Goal: Information Seeking & Learning: Learn about a topic

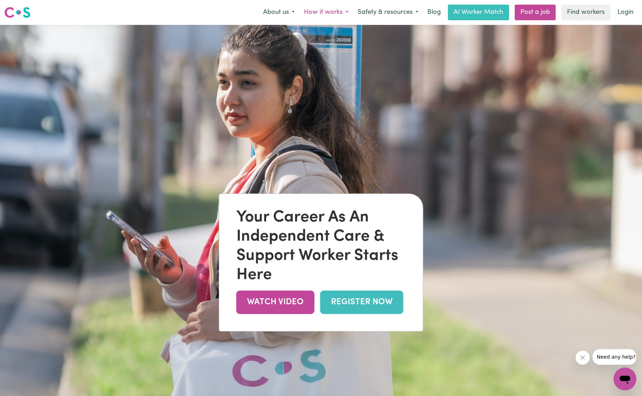
click at [337, 12] on button "How it works" at bounding box center [326, 12] width 54 height 15
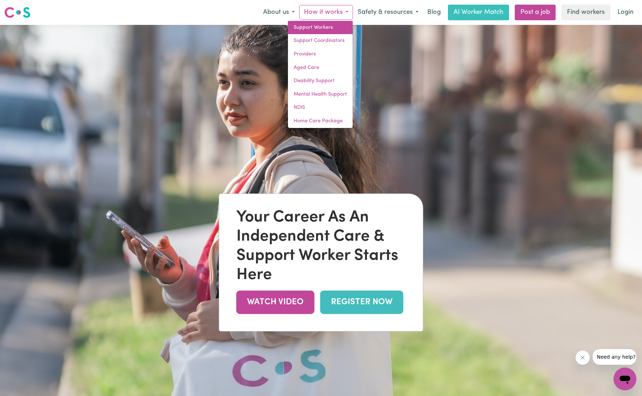
click at [313, 28] on link "Support Workers" at bounding box center [320, 28] width 65 height 14
click at [321, 25] on link "Support Workers" at bounding box center [320, 28] width 65 height 14
click at [321, 27] on link "Support Workers" at bounding box center [320, 28] width 65 height 14
click at [330, 91] on link "Mental Health Support" at bounding box center [320, 95] width 65 height 14
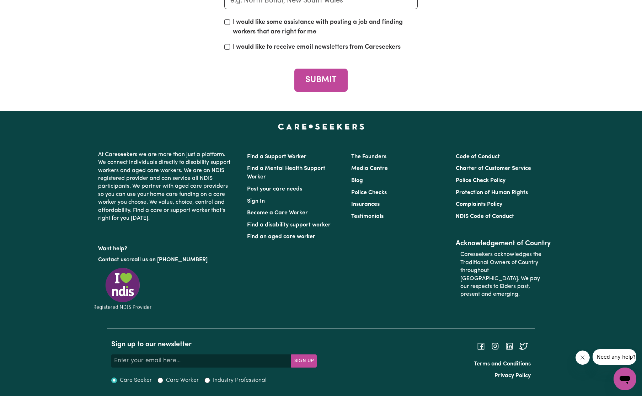
scroll to position [2771, 0]
click at [282, 213] on link "Become a Care Worker" at bounding box center [277, 213] width 61 height 6
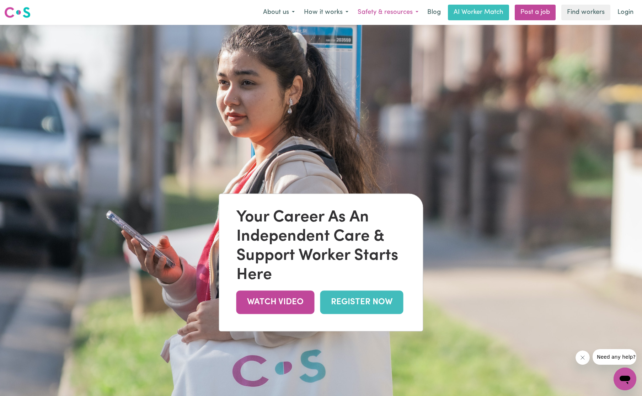
click at [417, 11] on button "Safety & resources" at bounding box center [388, 12] width 70 height 15
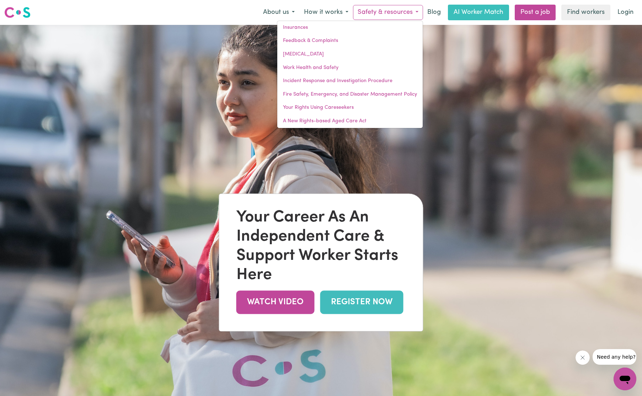
click at [414, 10] on button "Safety & resources" at bounding box center [388, 12] width 70 height 15
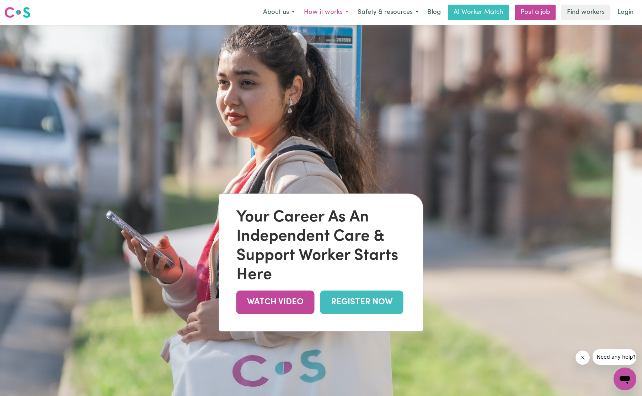
click at [337, 10] on button "How it works" at bounding box center [326, 12] width 54 height 15
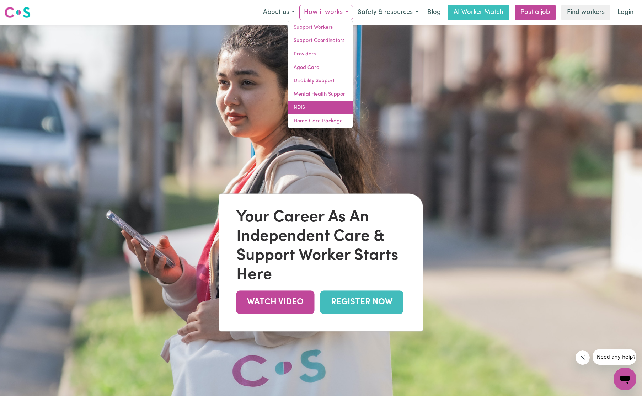
click at [303, 109] on link "NDIS" at bounding box center [320, 108] width 65 height 14
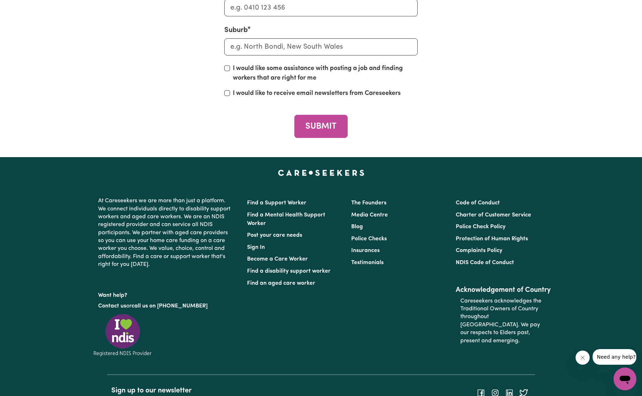
scroll to position [2048, 0]
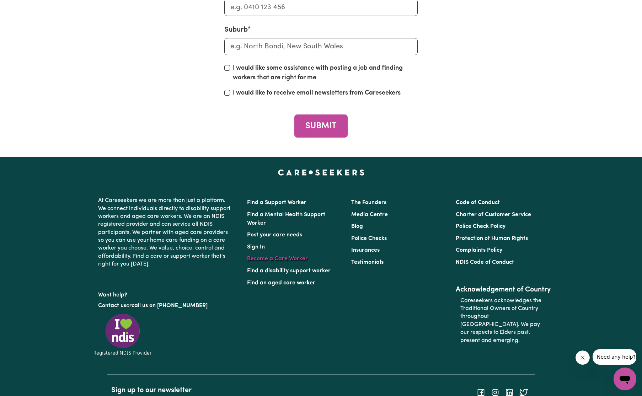
click at [284, 256] on link "Become a Care Worker" at bounding box center [277, 259] width 61 height 6
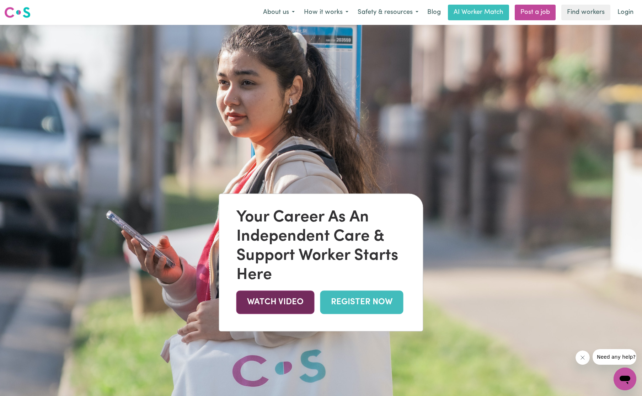
click at [290, 303] on link "WATCH VIDEO" at bounding box center [275, 302] width 78 height 23
click at [341, 12] on button "How it works" at bounding box center [326, 12] width 54 height 15
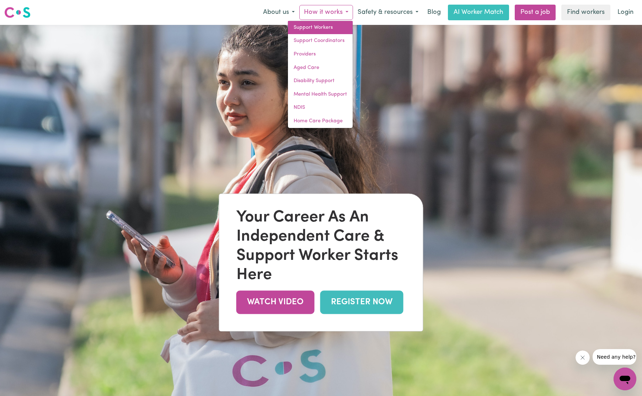
click at [318, 27] on link "Support Workers" at bounding box center [320, 28] width 65 height 14
click at [323, 29] on link "Support Workers" at bounding box center [320, 28] width 65 height 14
click at [315, 109] on link "NDIS" at bounding box center [320, 108] width 65 height 14
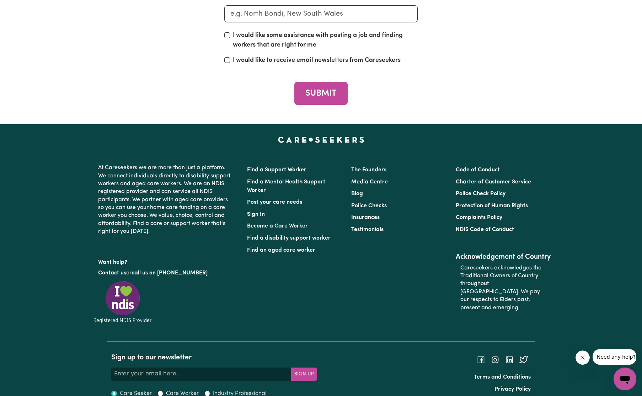
scroll to position [2083, 0]
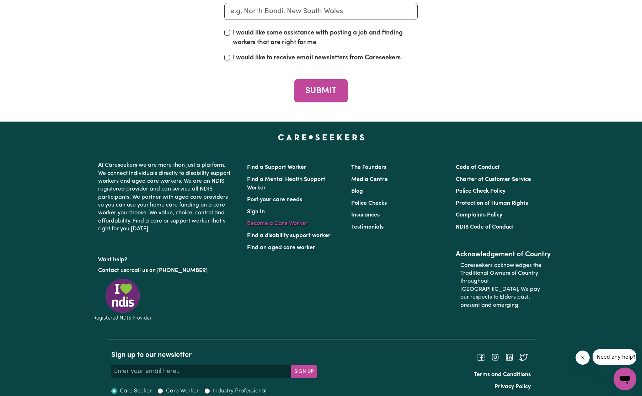
click at [289, 221] on link "Become a Care Worker" at bounding box center [277, 224] width 61 height 6
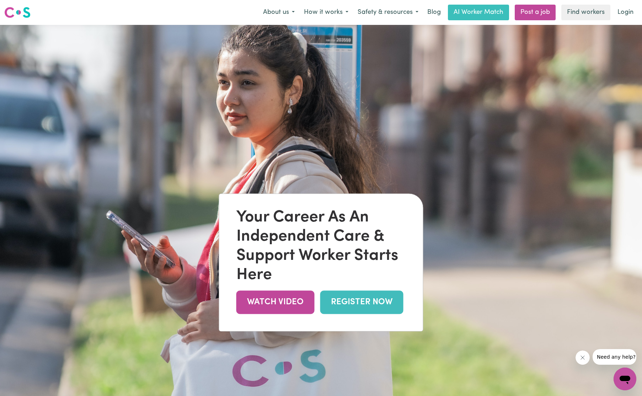
click at [616, 358] on span "Need any help?" at bounding box center [616, 357] width 39 height 6
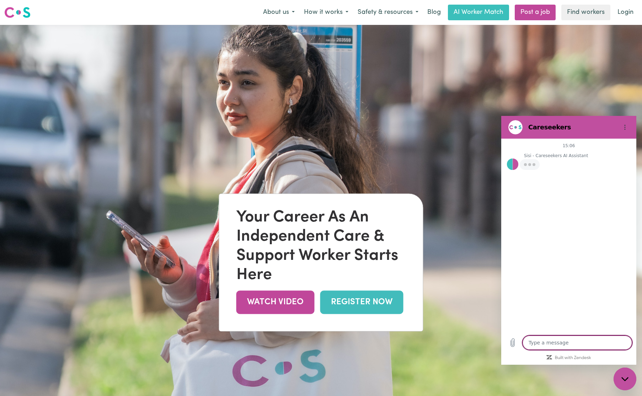
type textarea "x"
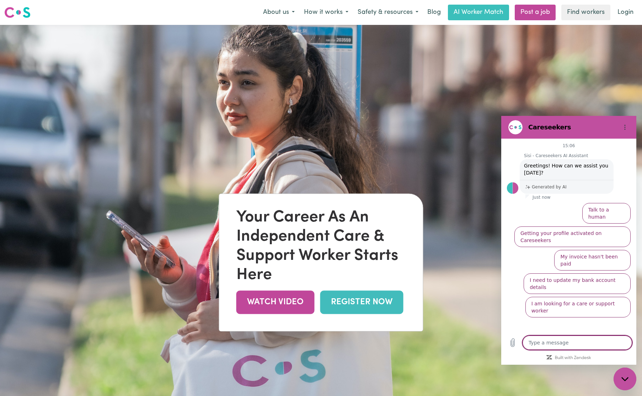
click at [551, 341] on textarea at bounding box center [578, 343] width 110 height 14
type textarea "p"
type textarea "x"
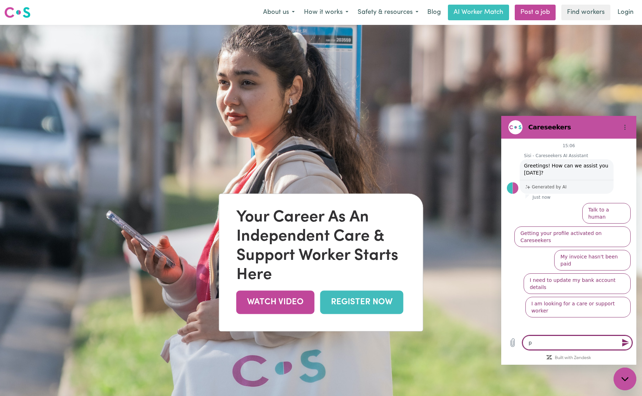
type textarea "x"
type textarea "f"
type textarea "x"
type textarea "fe"
type textarea "x"
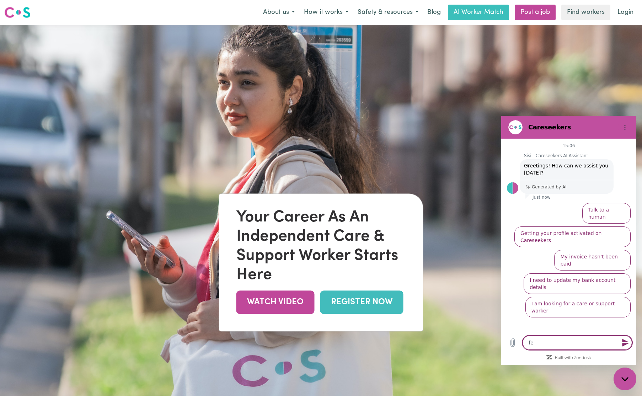
type textarea "fee"
type textarea "x"
type textarea "fees"
type textarea "x"
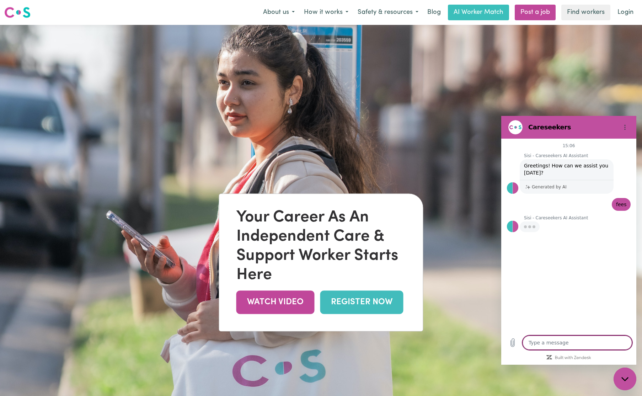
type textarea "x"
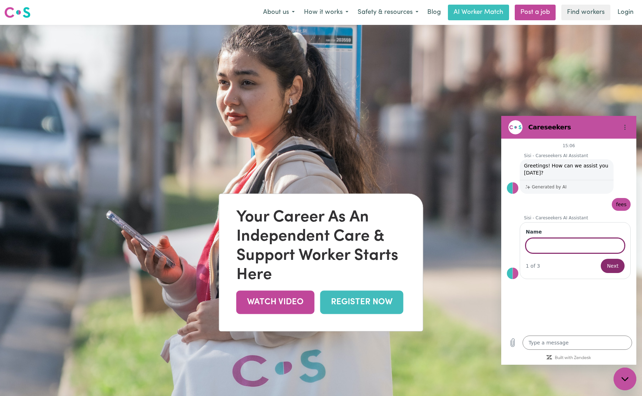
click at [551, 213] on div "15:06 Sisi - Careseekers AI Assistant Sisi - Careseekers AI Assistant says: Gre…" at bounding box center [568, 235] width 135 height 193
click at [557, 245] on input "Name" at bounding box center [575, 245] width 99 height 15
type input "Jim"
click at [612, 265] on span "Next" at bounding box center [613, 266] width 12 height 9
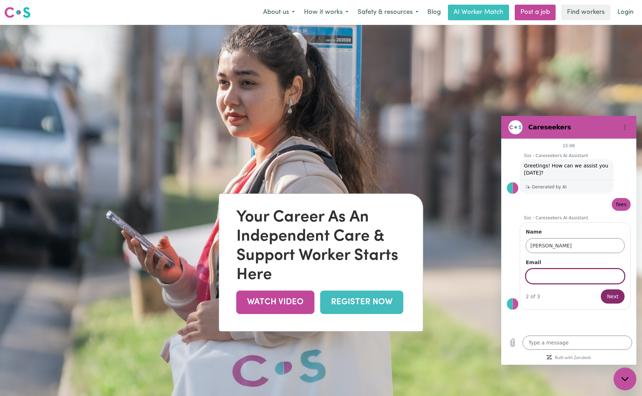
click at [571, 273] on input "Email" at bounding box center [575, 276] width 99 height 15
click at [573, 211] on div "15:06 Sisi - Careseekers AI Assistant Sisi - Careseekers AI Assistant says: Gre…" at bounding box center [568, 235] width 135 height 193
drag, startPoint x: 627, startPoint y: 126, endPoint x: 622, endPoint y: 120, distance: 7.1
click at [627, 126] on icon "Options menu" at bounding box center [625, 127] width 6 height 6
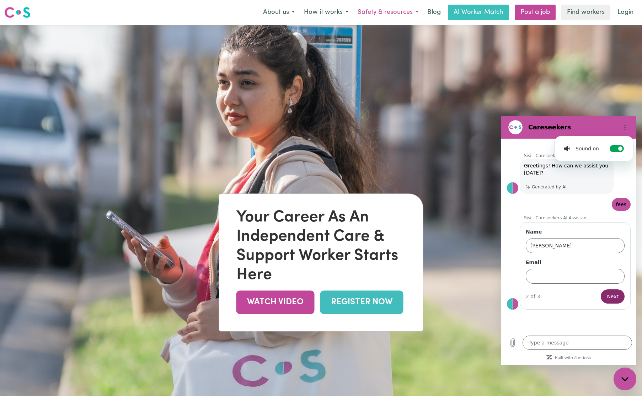
click at [394, 14] on button "Safety & resources" at bounding box center [388, 12] width 70 height 15
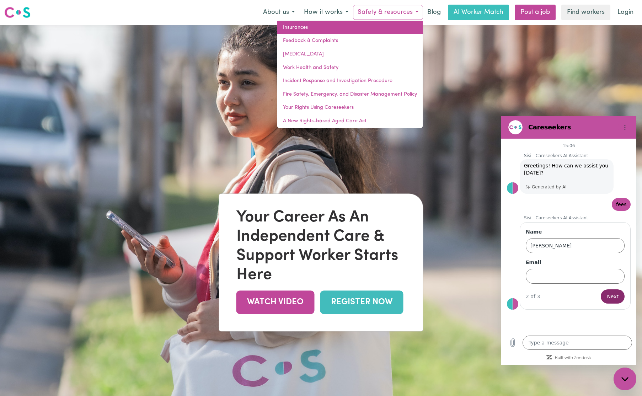
click at [305, 29] on link "Insurances" at bounding box center [349, 28] width 145 height 14
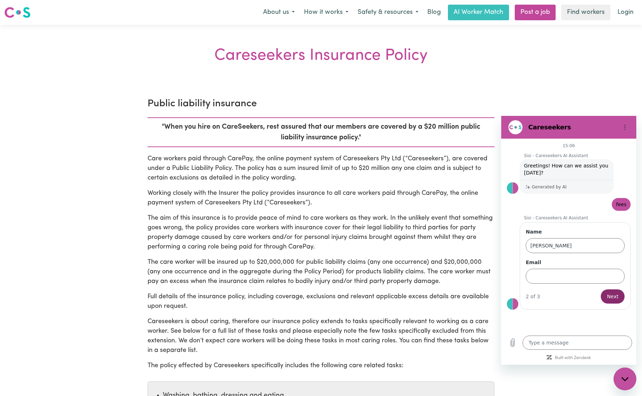
click at [628, 377] on icon "Close messaging window" at bounding box center [624, 379] width 7 height 5
type textarea "x"
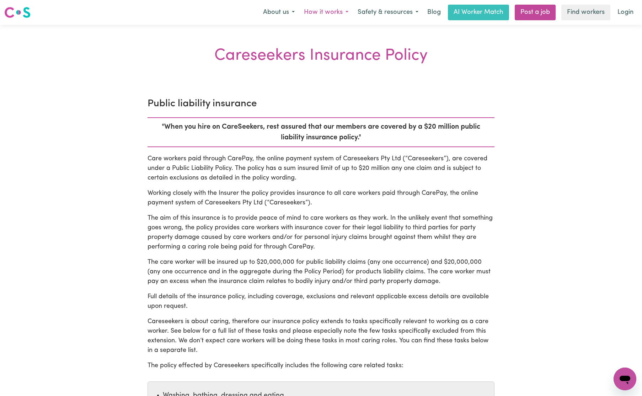
click at [336, 14] on button "How it works" at bounding box center [326, 12] width 54 height 15
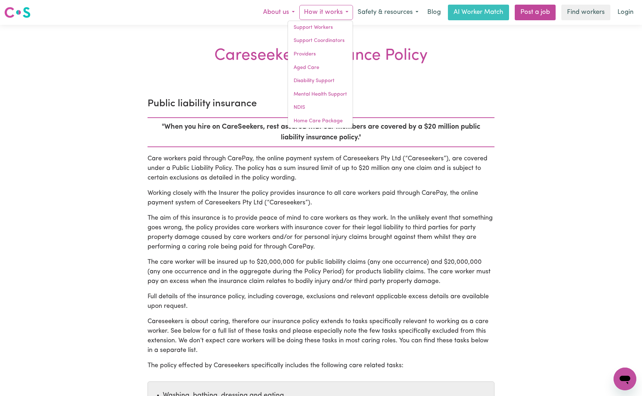
click at [283, 16] on button "About us" at bounding box center [278, 12] width 41 height 15
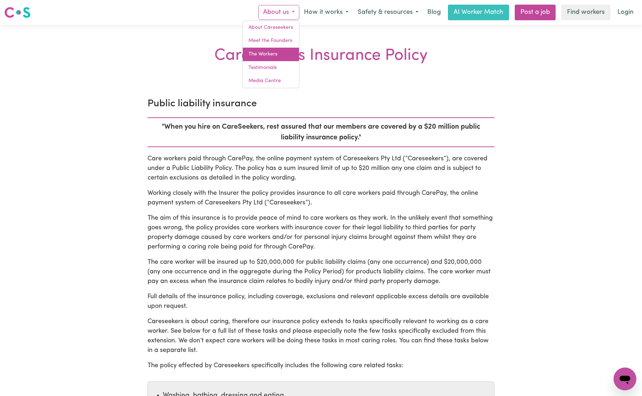
click at [277, 54] on link "The Workers" at bounding box center [271, 55] width 56 height 14
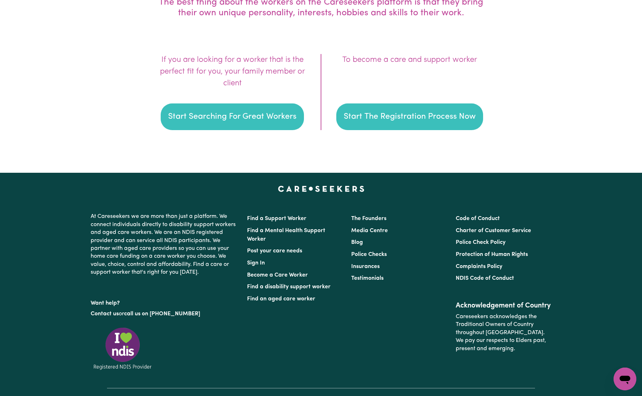
scroll to position [1062, 0]
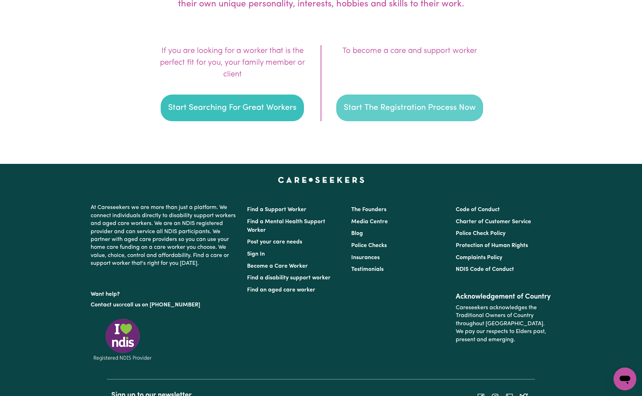
click at [391, 110] on button "Start The Registration Process Now" at bounding box center [409, 108] width 147 height 27
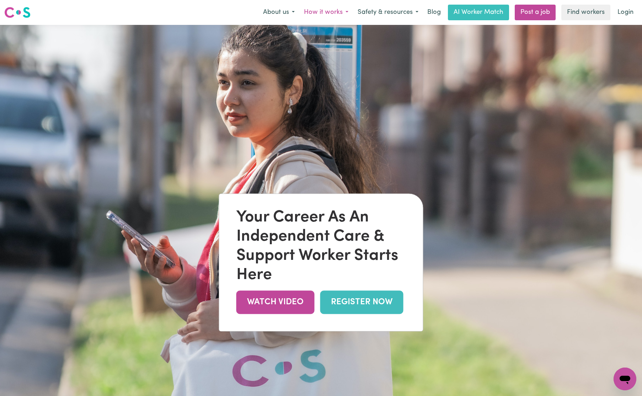
click at [337, 12] on button "How it works" at bounding box center [326, 12] width 54 height 15
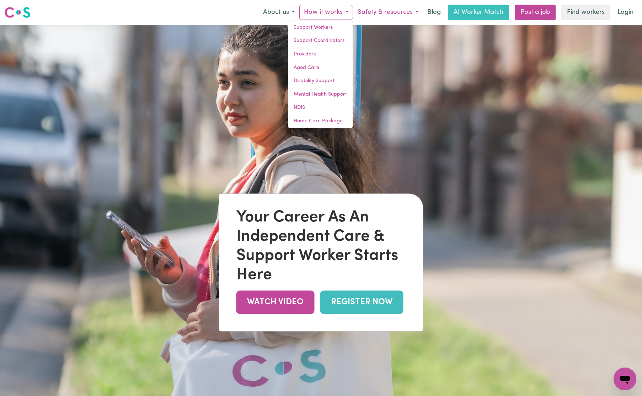
click at [389, 11] on button "Safety & resources" at bounding box center [388, 12] width 70 height 15
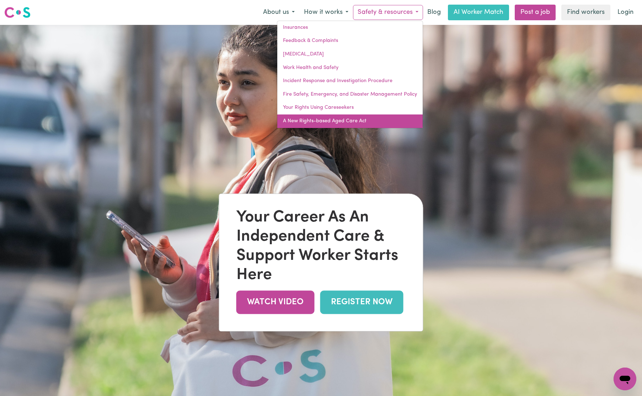
click at [349, 122] on link "A New Rights-based Aged Care Act" at bounding box center [349, 121] width 145 height 14
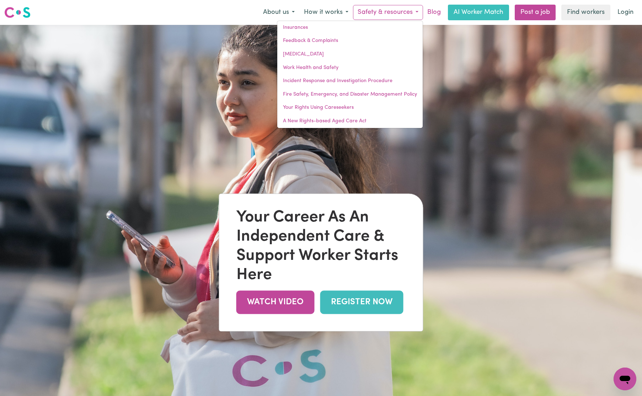
click at [438, 12] on link "Blog" at bounding box center [434, 13] width 22 height 16
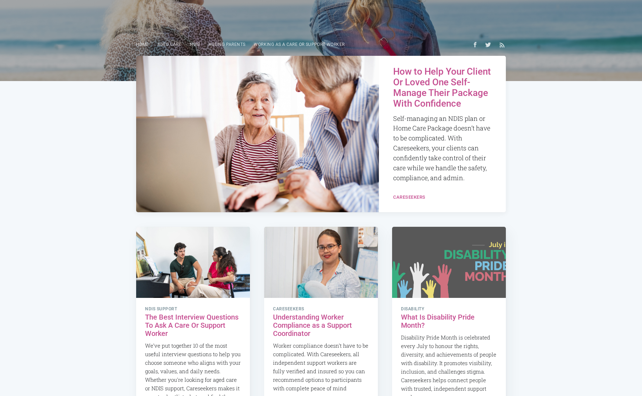
scroll to position [99, 0]
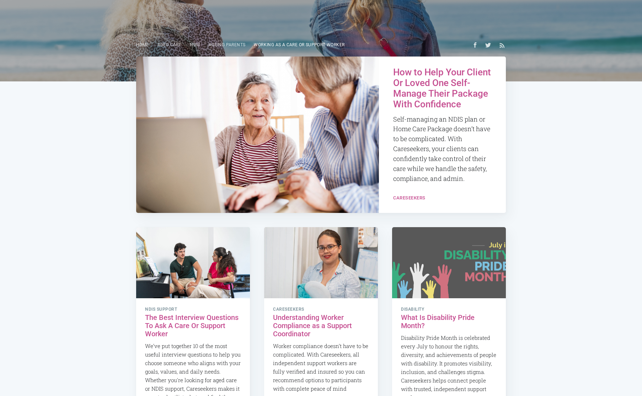
click at [306, 46] on link "Working as a care or support worker" at bounding box center [299, 45] width 99 height 14
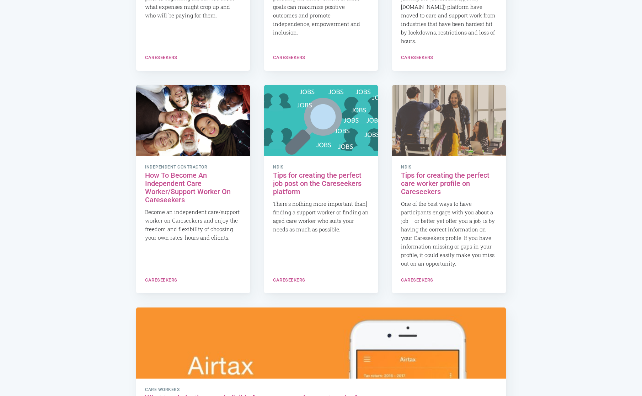
scroll to position [751, 0]
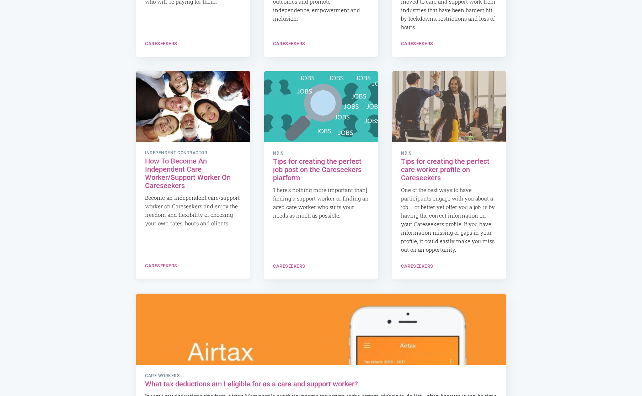
click at [192, 167] on h2 "How To Become An Independent Care Worker/Support Worker On Careseekers" at bounding box center [193, 173] width 96 height 33
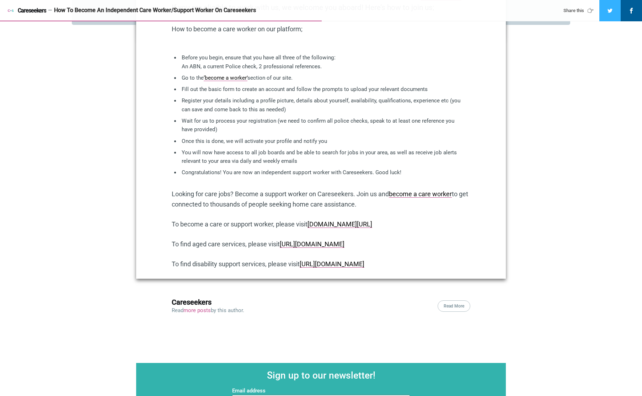
scroll to position [382, 0]
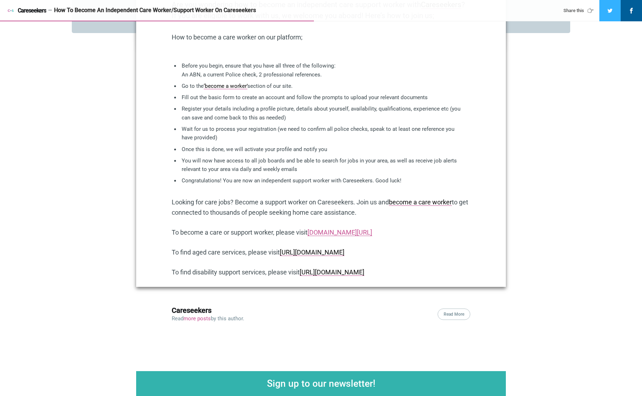
click at [372, 232] on link "www.careseekers.com.au/carer" at bounding box center [340, 232] width 65 height 7
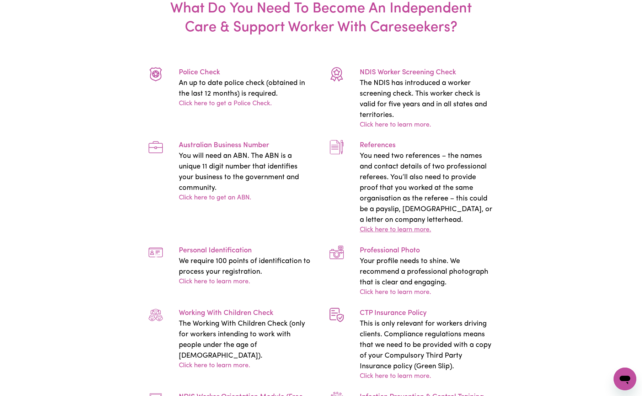
scroll to position [1569, 0]
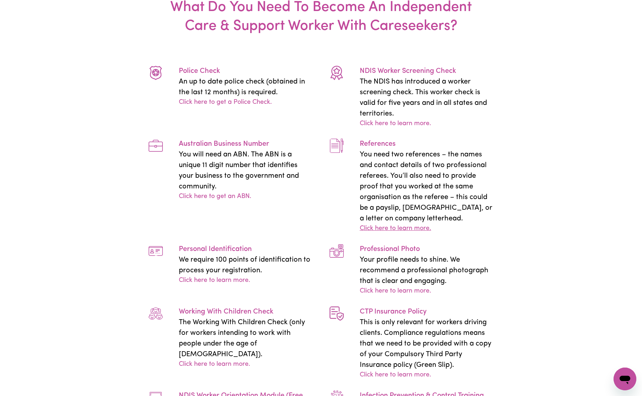
click at [395, 224] on link "Click here to learn more." at bounding box center [395, 229] width 71 height 10
